Goal: Task Accomplishment & Management: Manage account settings

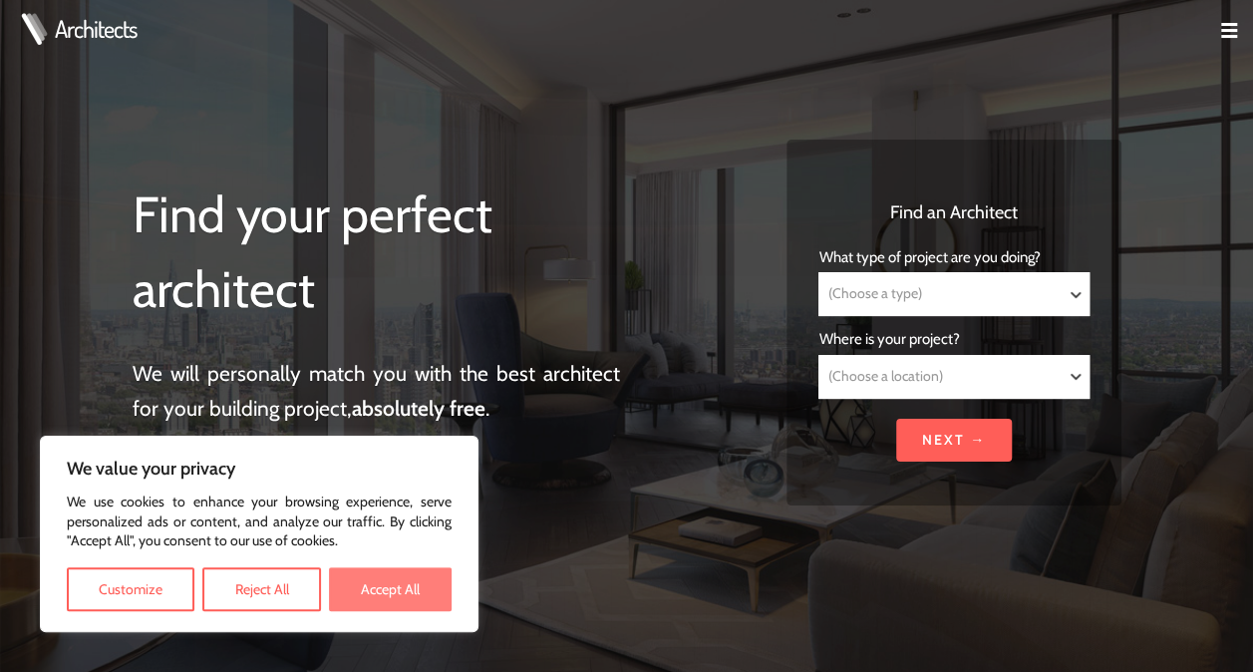
click at [387, 587] on button "Accept All" at bounding box center [390, 589] width 123 height 44
checkbox input "true"
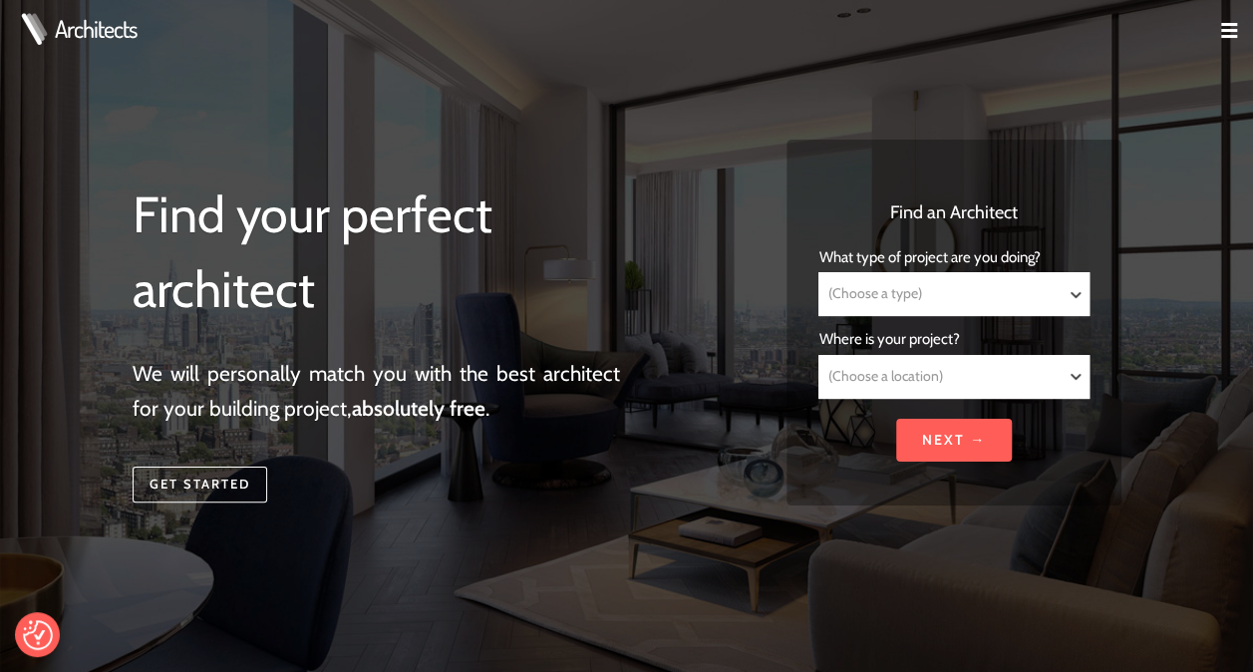
click at [1225, 28] on img at bounding box center [1229, 31] width 16 height 16
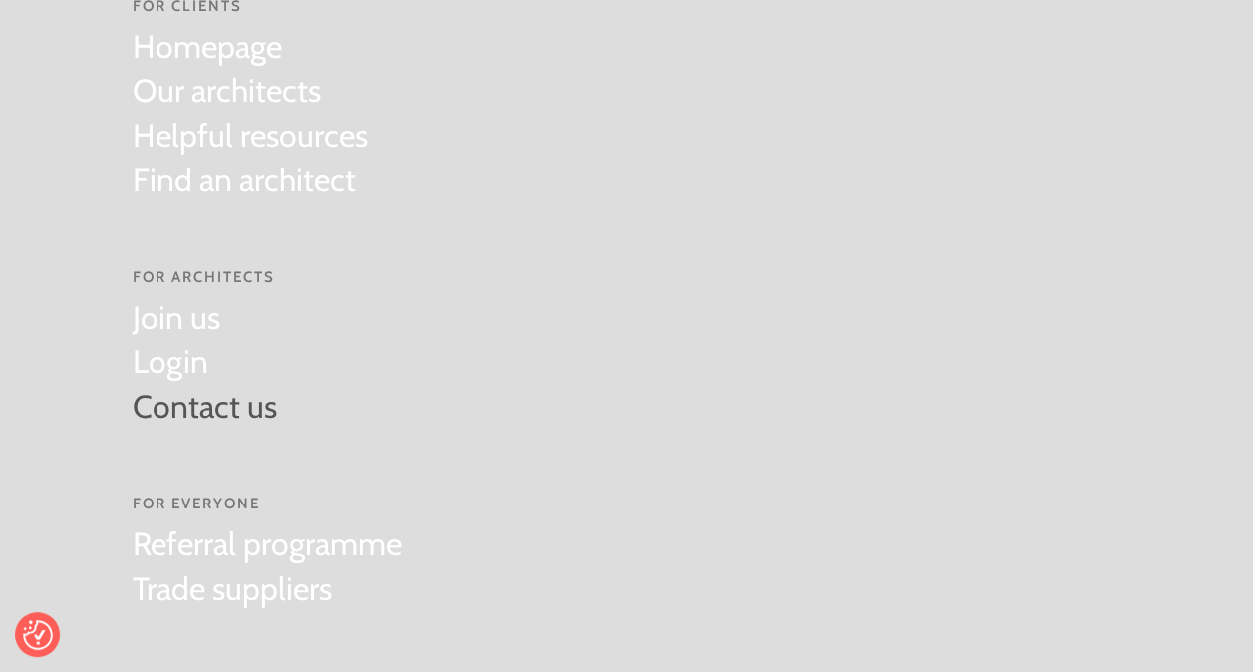
scroll to position [70, 0]
click at [177, 360] on link "Login" at bounding box center [205, 359] width 145 height 45
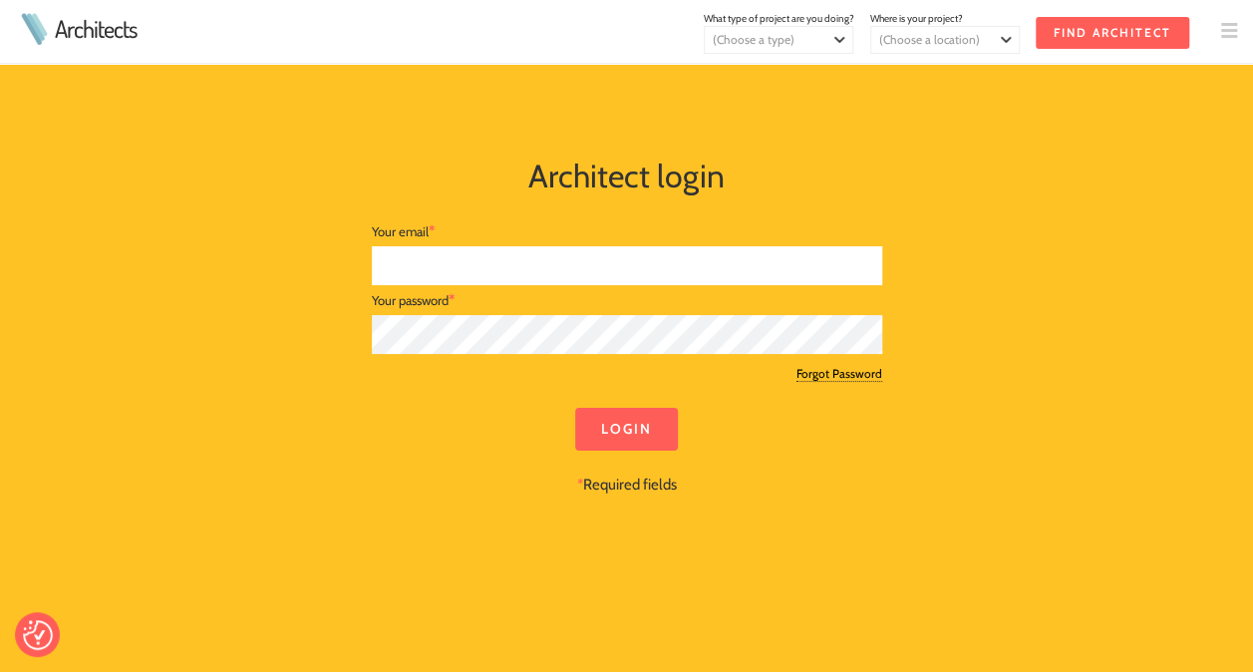
click at [523, 268] on input "text" at bounding box center [627, 265] width 510 height 39
click at [840, 374] on link "Forgot Password" at bounding box center [839, 374] width 86 height 16
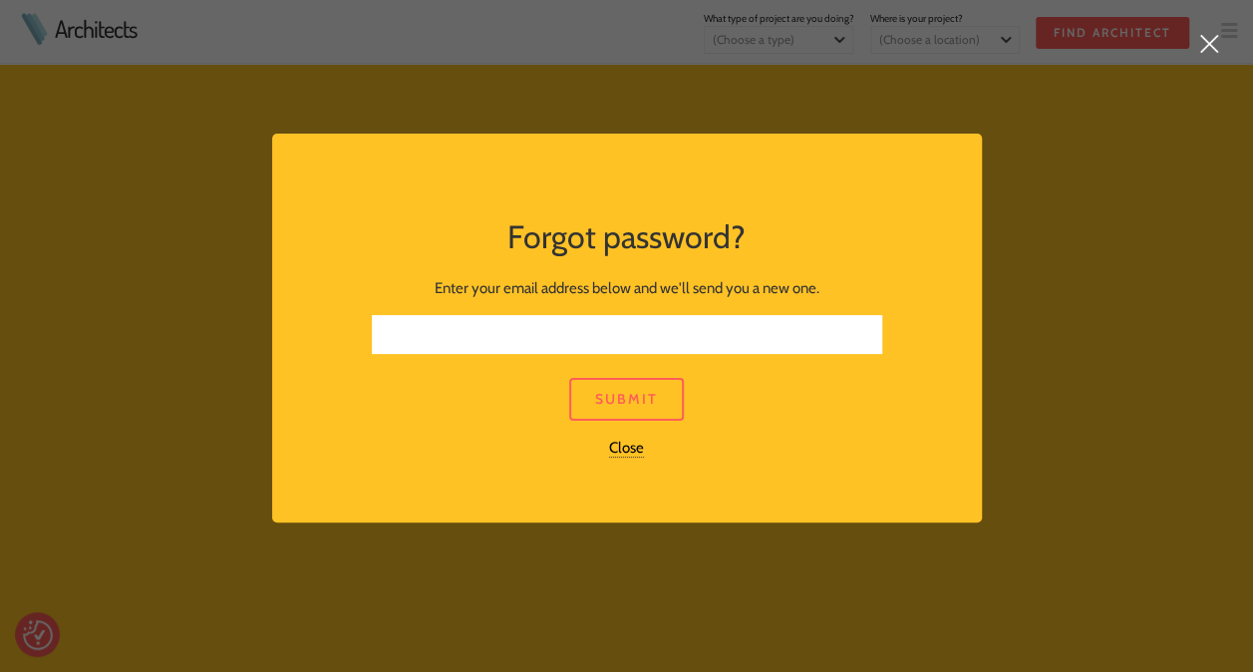
click at [614, 325] on input "text" at bounding box center [627, 334] width 510 height 39
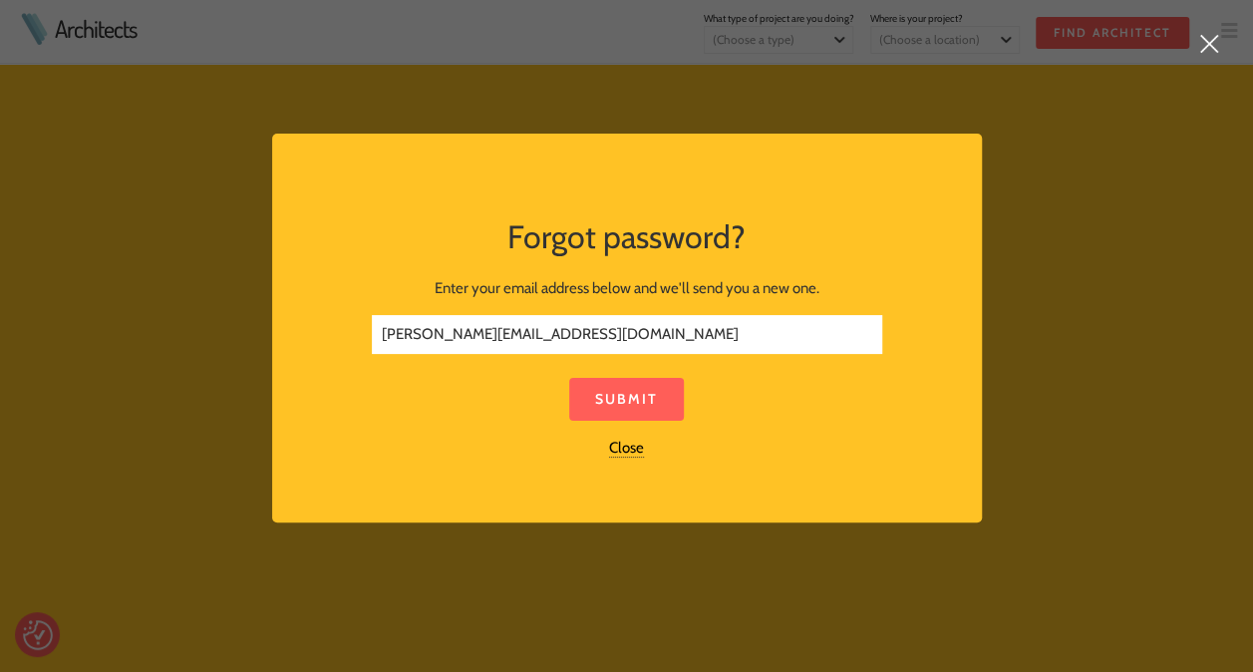
click at [628, 392] on link "Submit" at bounding box center [626, 399] width 115 height 43
drag, startPoint x: 419, startPoint y: 344, endPoint x: 592, endPoint y: 342, distance: 173.5
click at [592, 342] on input "[PERSON_NAME][EMAIL_ADDRESS][DOMAIN_NAME]" at bounding box center [627, 334] width 510 height 39
type input "[PERSON_NAME][EMAIL_ADDRESS][DOMAIN_NAME]"
click at [592, 406] on link "Submit" at bounding box center [626, 399] width 115 height 43
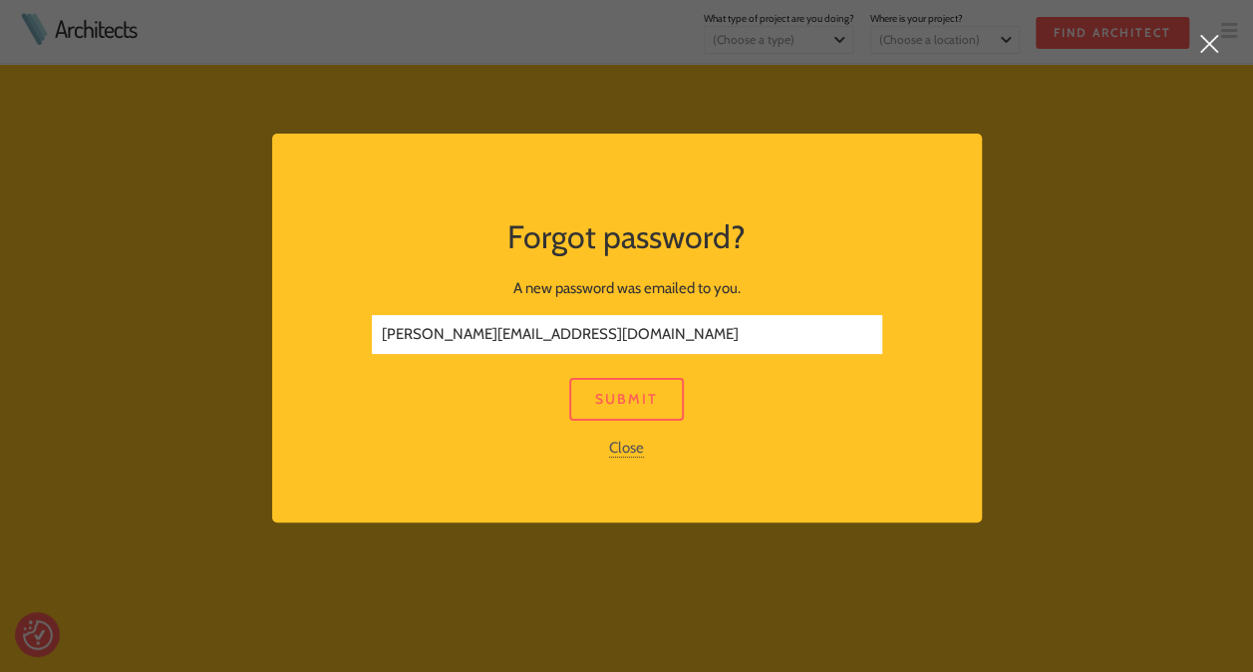
click at [610, 449] on link "Close" at bounding box center [626, 448] width 35 height 19
